Goal: Communication & Community: Answer question/provide support

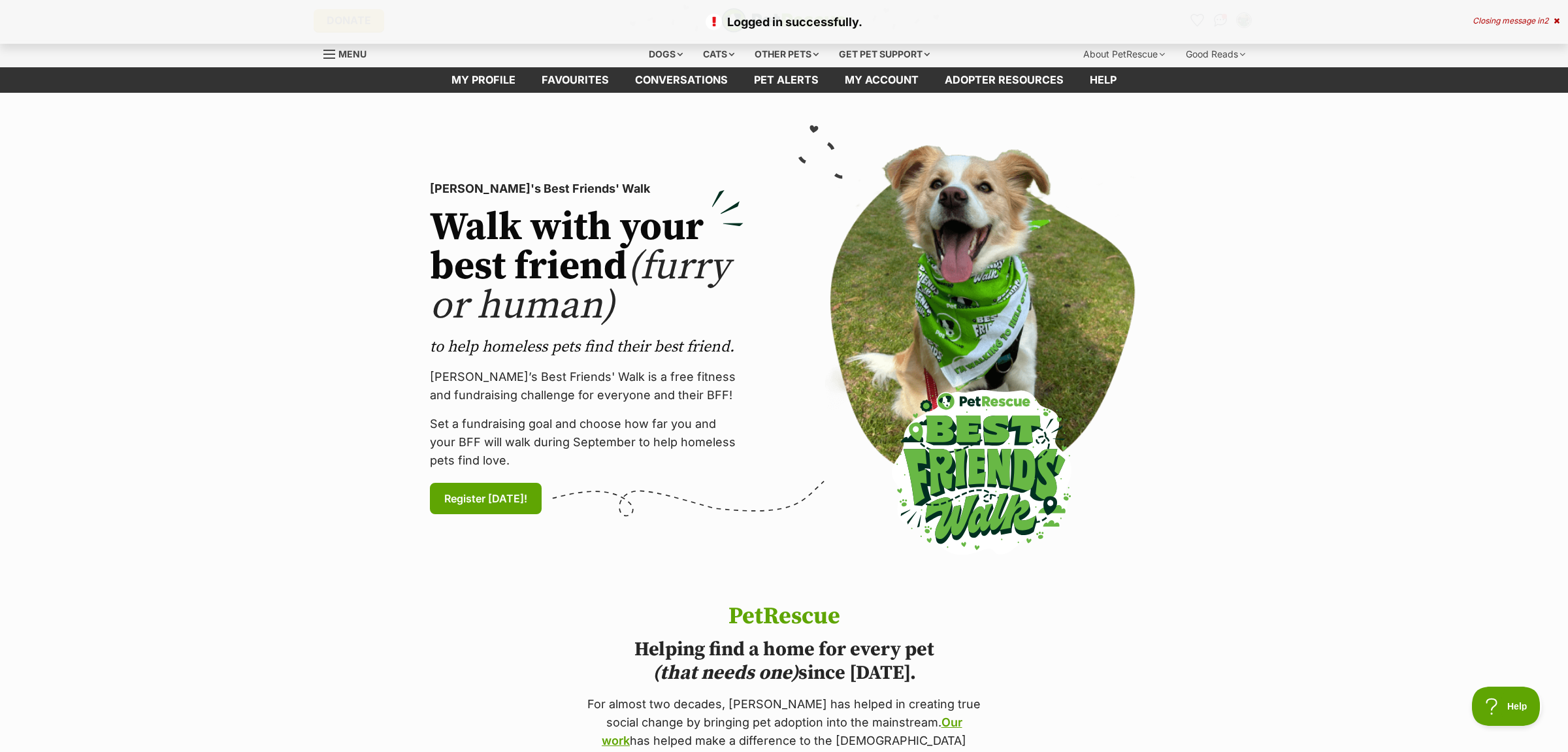
click at [1555, 19] on icon at bounding box center [1557, 20] width 6 height 8
click at [1202, 20] on icon "Favourites" at bounding box center [1197, 20] width 15 height 15
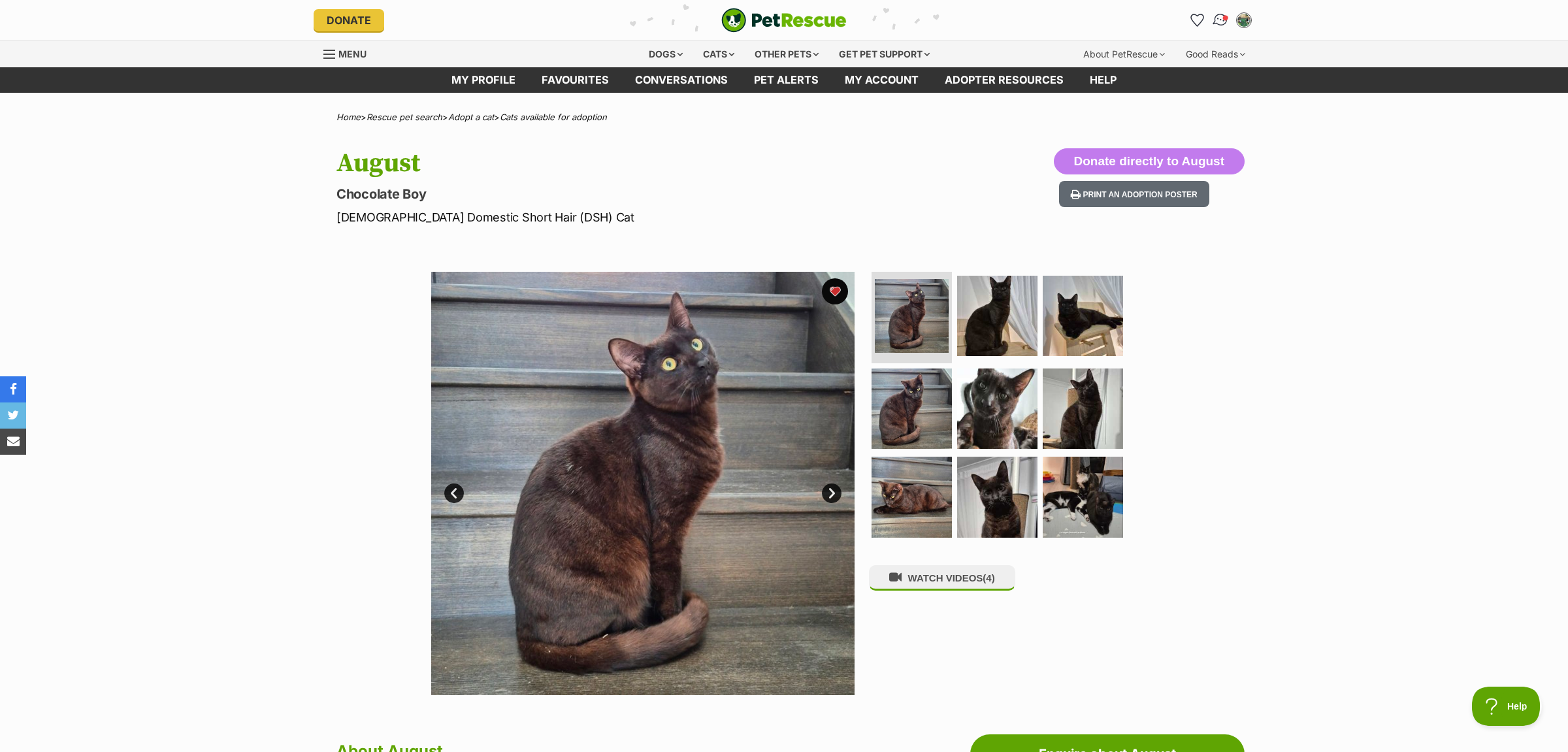
click at [1217, 18] on img "Conversations" at bounding box center [1220, 20] width 17 height 17
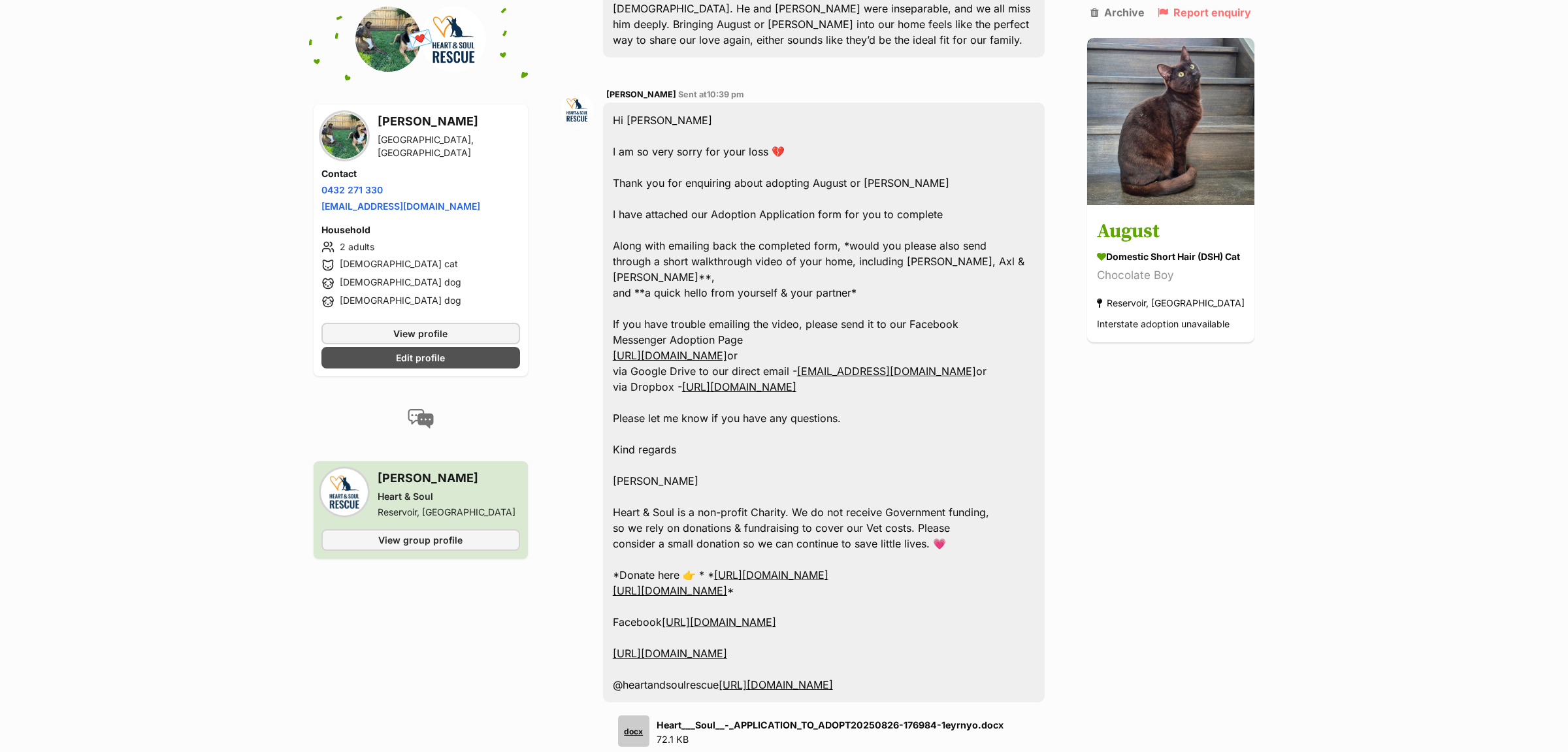
scroll to position [823, 0]
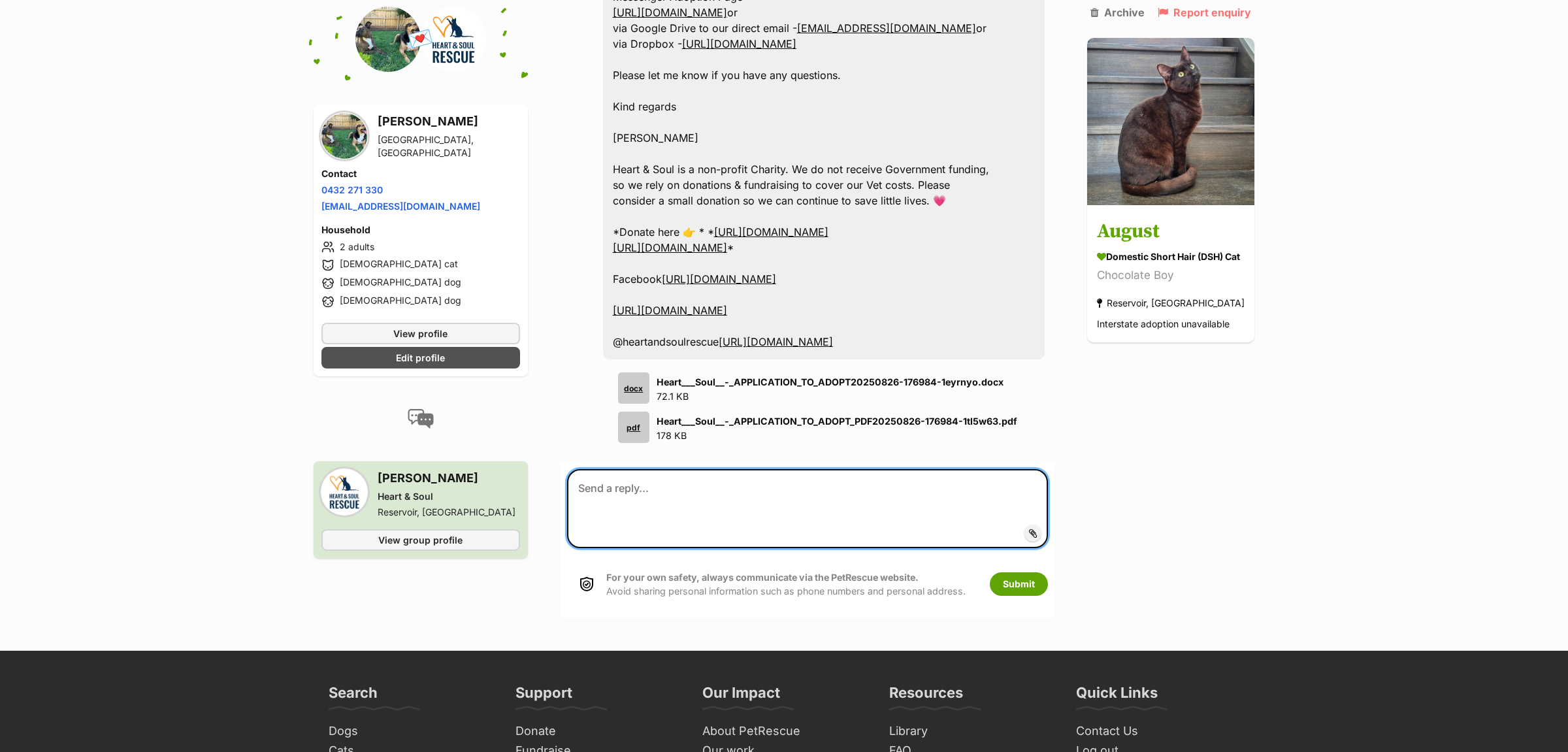
click at [764, 489] on textarea at bounding box center [807, 508] width 481 height 79
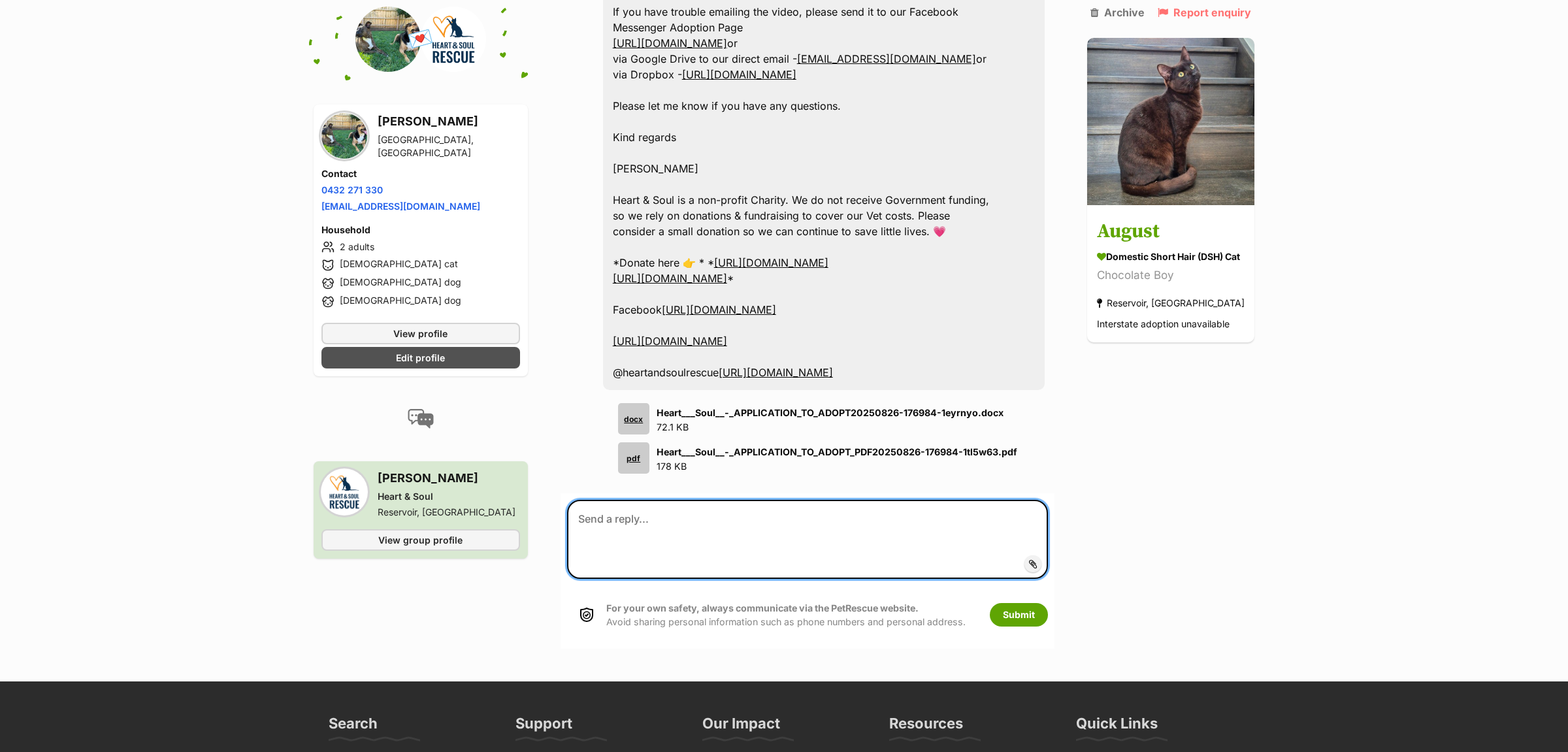
scroll to position [480, 0]
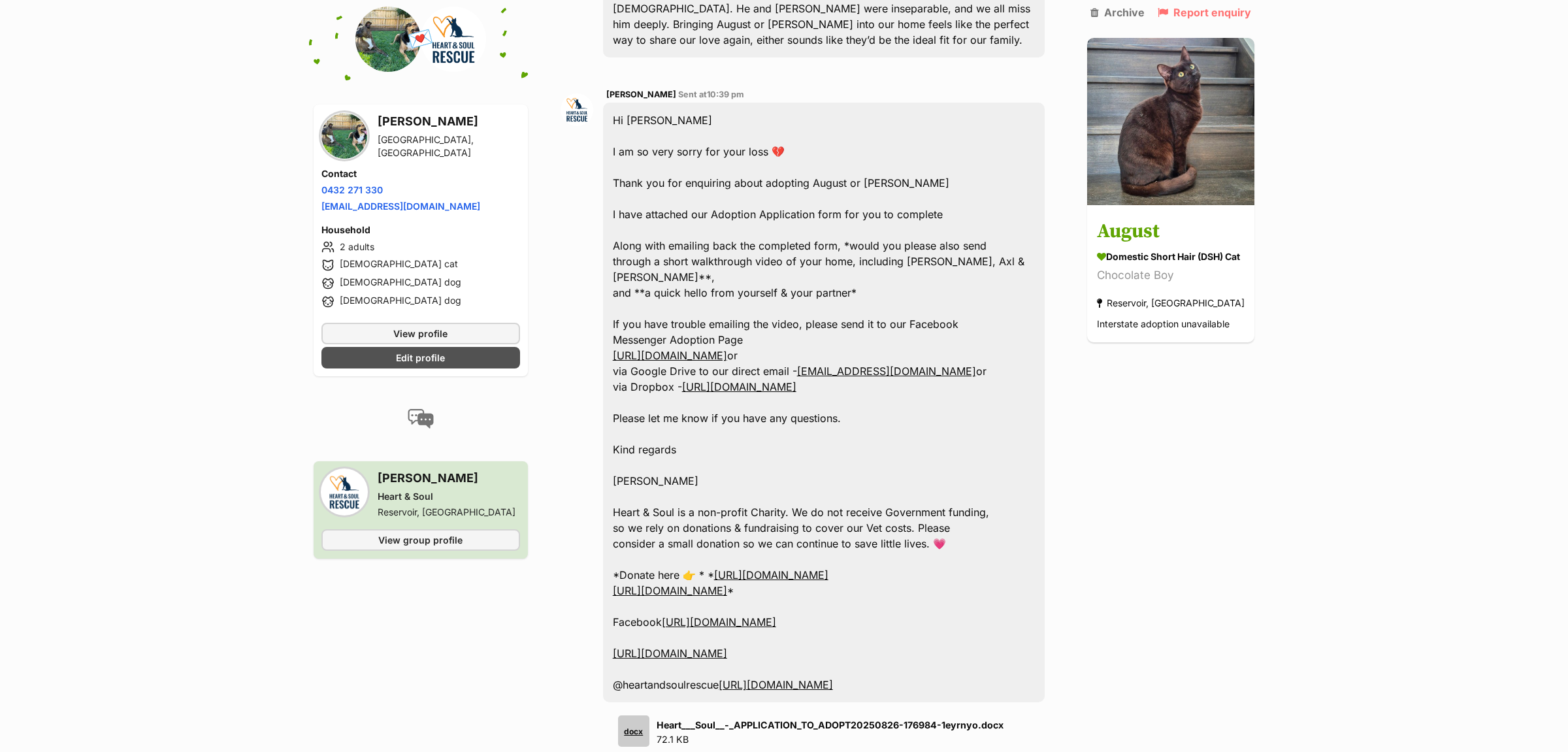
click at [727, 349] on link "https://www.facebook.com/Heart-Soul-Rescue-Adoptions-107133641054895/" at bounding box center [670, 355] width 114 height 13
